Goal: Information Seeking & Learning: Understand process/instructions

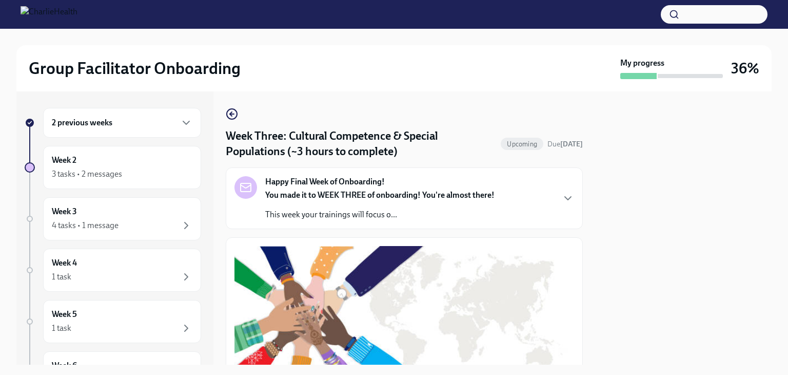
scroll to position [751, 0]
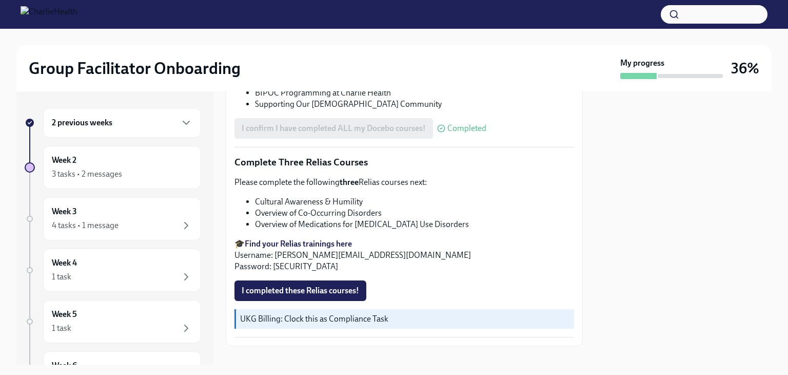
click at [614, 138] on div at bounding box center [683, 227] width 177 height 273
click at [86, 216] on div "Week 3 4 tasks • 1 message" at bounding box center [122, 219] width 141 height 26
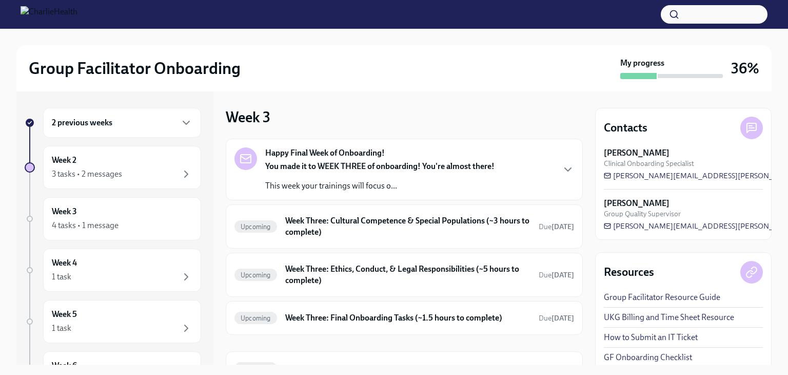
click at [482, 39] on div at bounding box center [393, 37] width 755 height 16
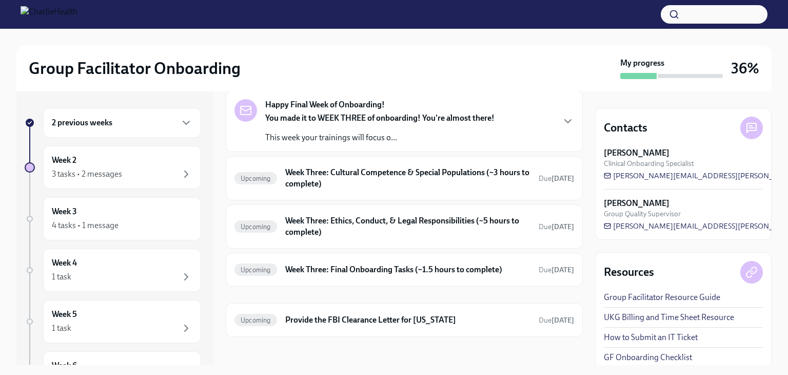
scroll to position [52, 0]
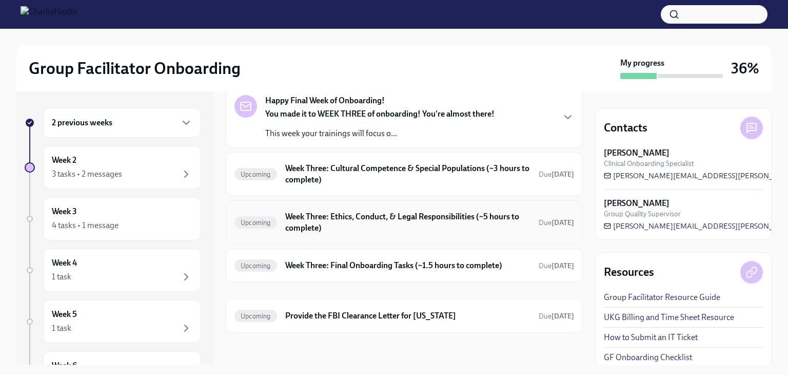
click at [463, 225] on h6 "Week Three: Ethics, Conduct, & Legal Responsibilities (~5 hours to complete)" at bounding box center [407, 222] width 245 height 23
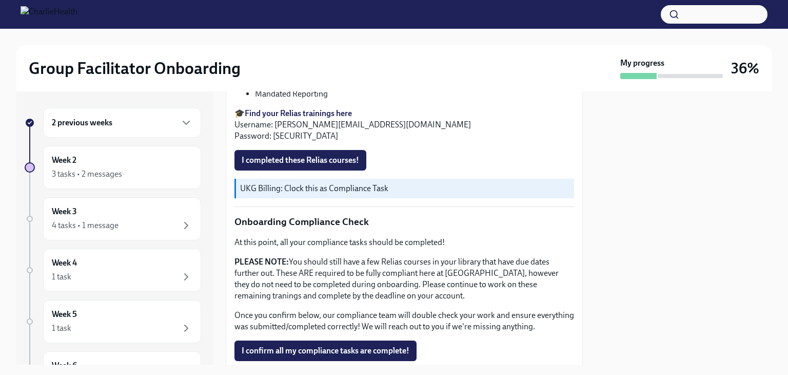
scroll to position [572, 0]
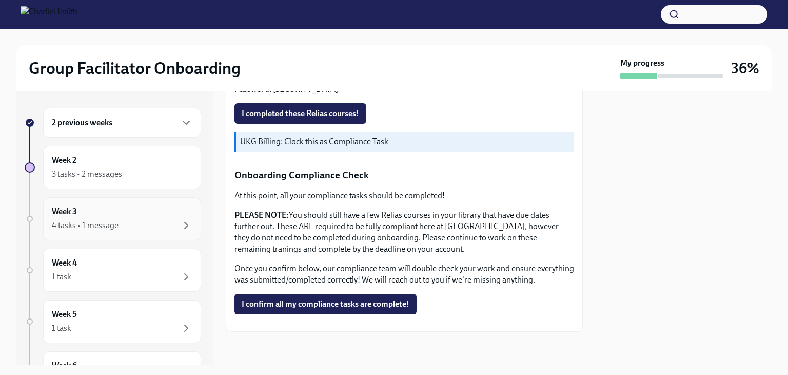
click at [83, 211] on div "Week 3 4 tasks • 1 message" at bounding box center [122, 219] width 141 height 26
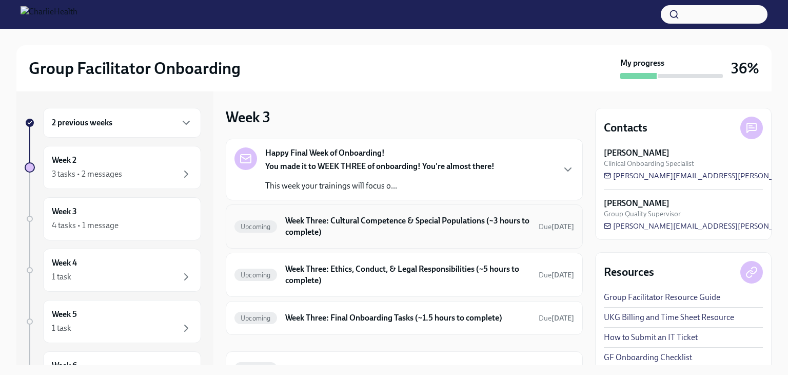
click at [441, 224] on h6 "Week Three: Cultural Competence & Special Populations (~3 hours to complete)" at bounding box center [407, 226] width 245 height 23
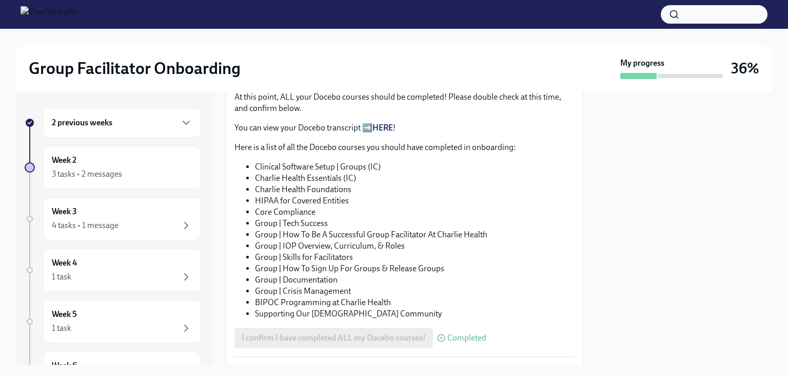
scroll to position [545, 0]
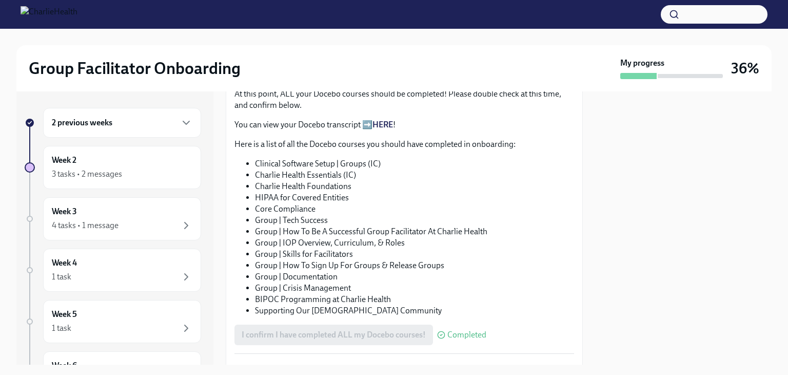
click at [84, 222] on div "4 tasks • 1 message" at bounding box center [85, 225] width 67 height 11
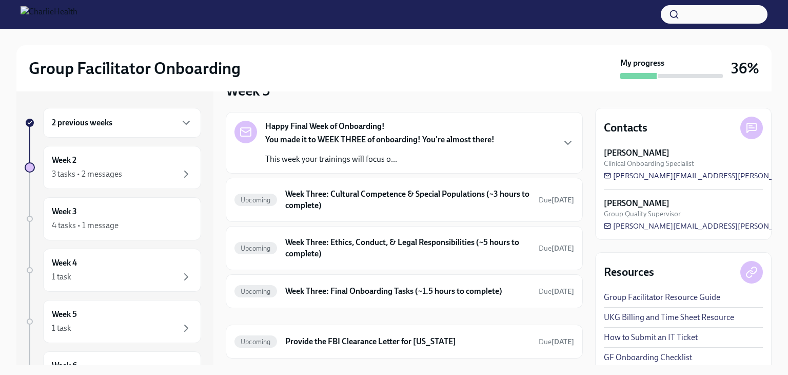
scroll to position [52, 0]
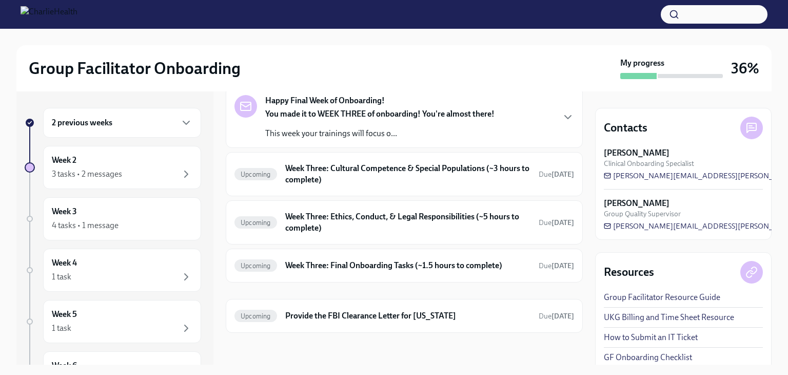
click at [457, 225] on h6 "Week Three: Ethics, Conduct, & Legal Responsibilities (~5 hours to complete)" at bounding box center [407, 222] width 245 height 23
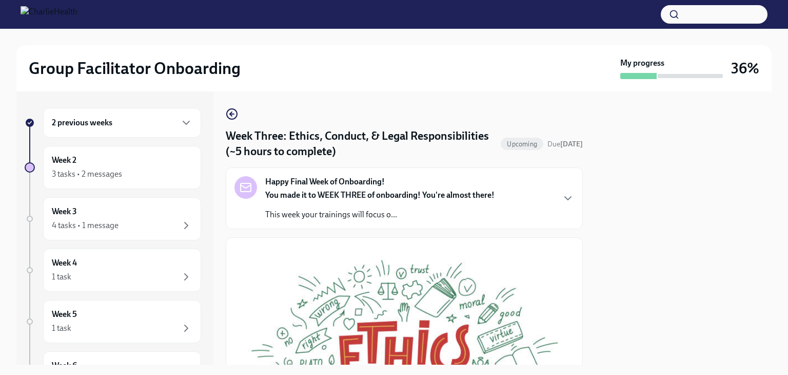
click at [501, 184] on div "Happy Final Week of Onboarding! You made it to WEEK THREE of onboarding! You're…" at bounding box center [405, 198] width 340 height 44
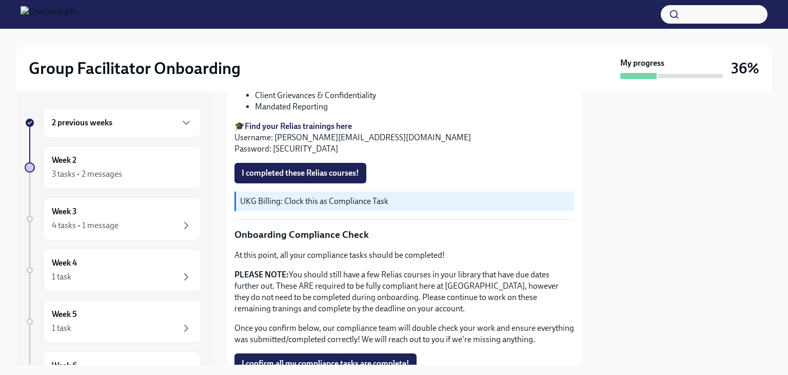
scroll to position [751, 0]
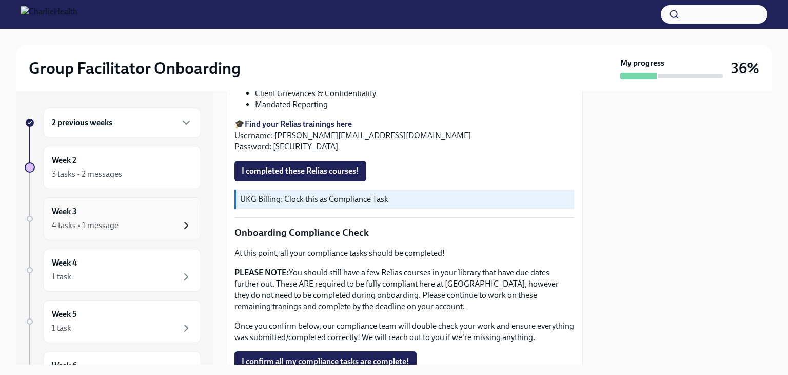
click at [180, 224] on icon "button" at bounding box center [186, 225] width 12 height 12
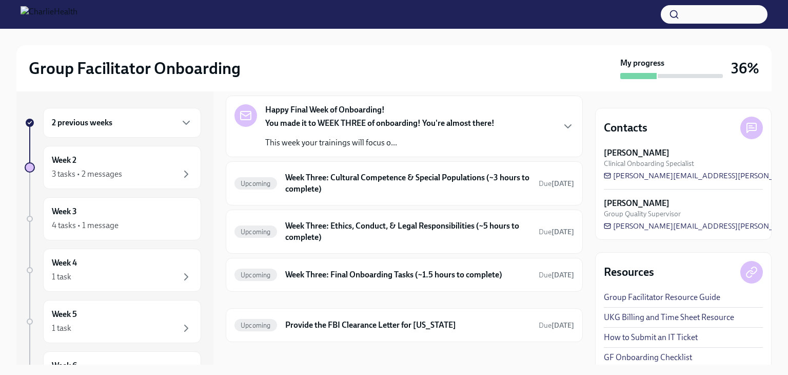
scroll to position [52, 0]
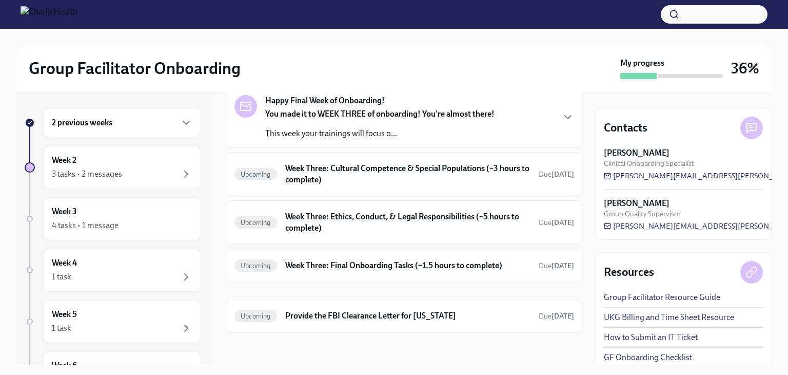
click at [552, 174] on strong "[DATE]" at bounding box center [563, 174] width 23 height 9
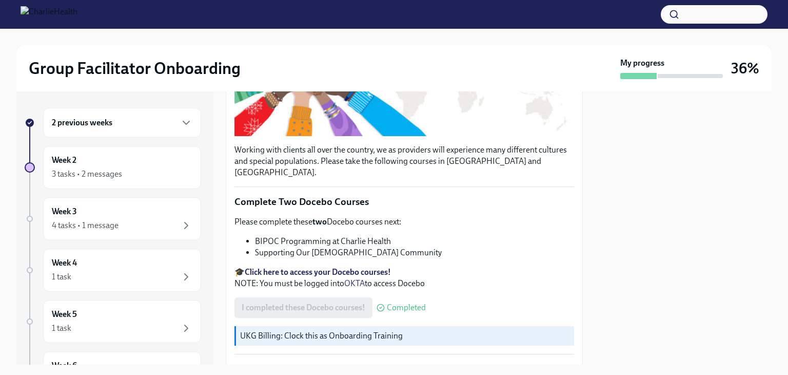
scroll to position [262, 0]
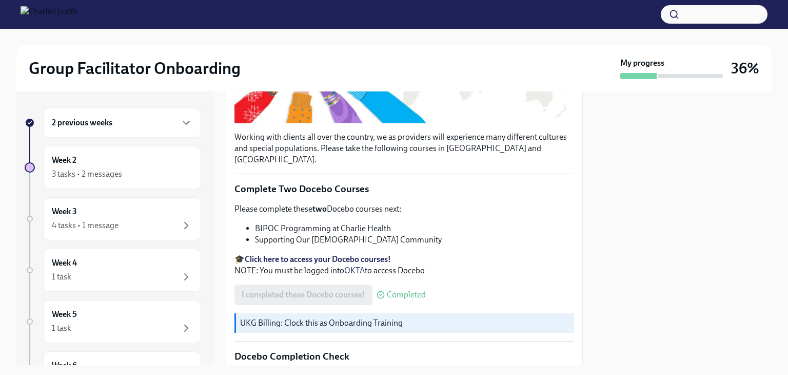
click at [565, 148] on p "Working with clients all over the country, we as providers will experience many…" at bounding box center [405, 148] width 340 height 34
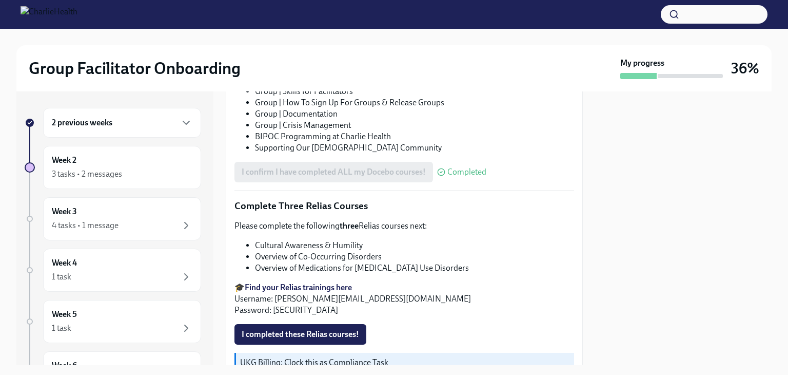
scroll to position [751, 0]
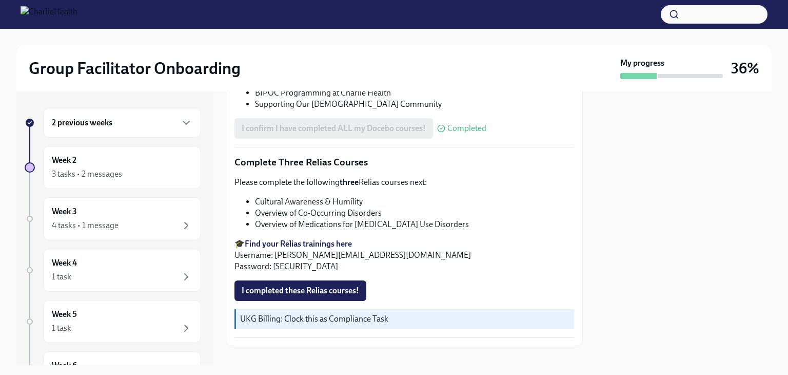
click at [328, 285] on span "I completed these Relias courses!" at bounding box center [301, 290] width 118 height 10
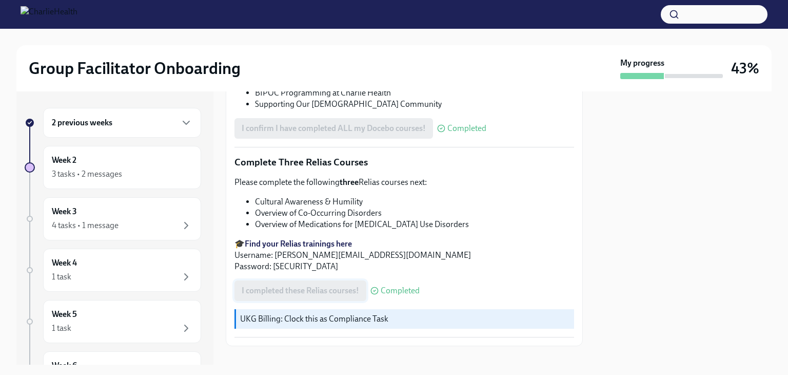
click at [148, 215] on div "Week 3 4 tasks • 1 message" at bounding box center [122, 219] width 141 height 26
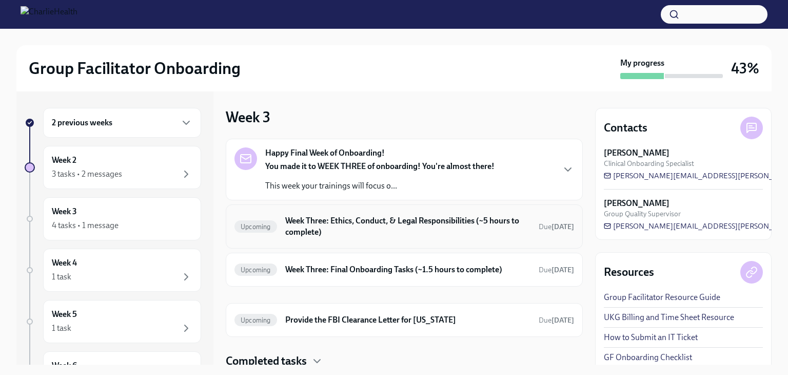
click at [451, 217] on h6 "Week Three: Ethics, Conduct, & Legal Responsibilities (~5 hours to complete)" at bounding box center [407, 226] width 245 height 23
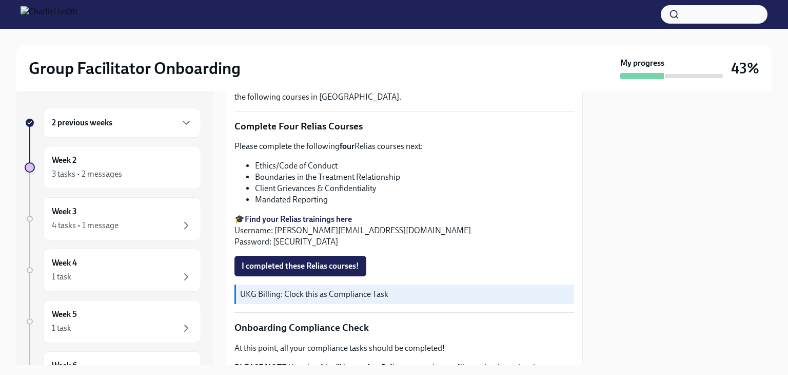
scroll to position [415, 0]
click at [348, 214] on strong "Find your Relias trainings here" at bounding box center [298, 219] width 107 height 10
click at [337, 214] on strong "Find your Relias trainings here" at bounding box center [298, 219] width 107 height 10
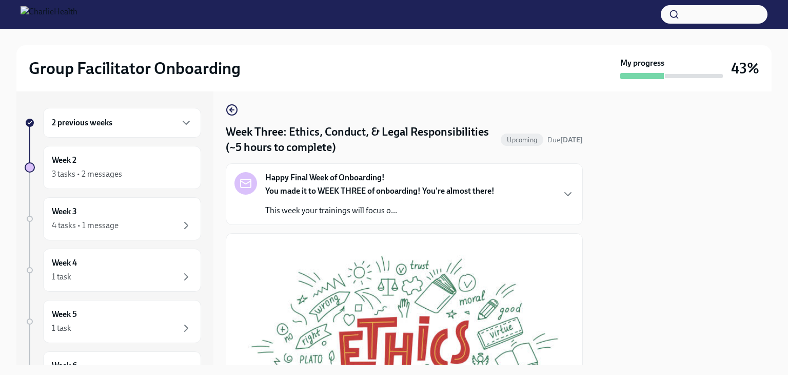
scroll to position [0, 0]
